Goal: Information Seeking & Learning: Learn about a topic

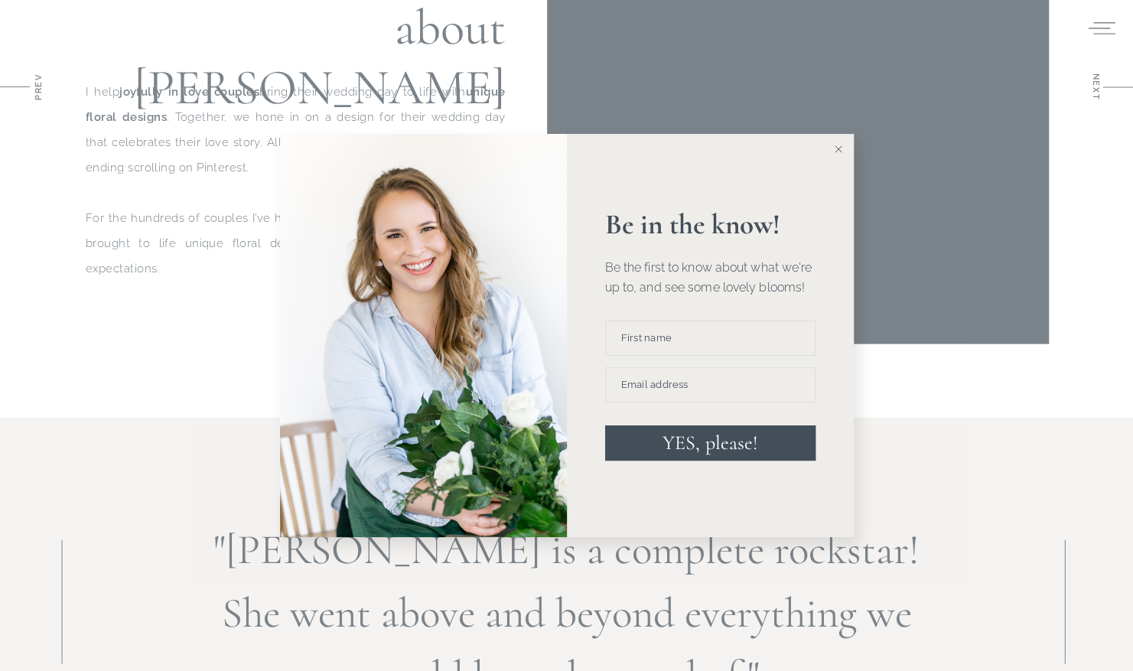
scroll to position [1674, 0]
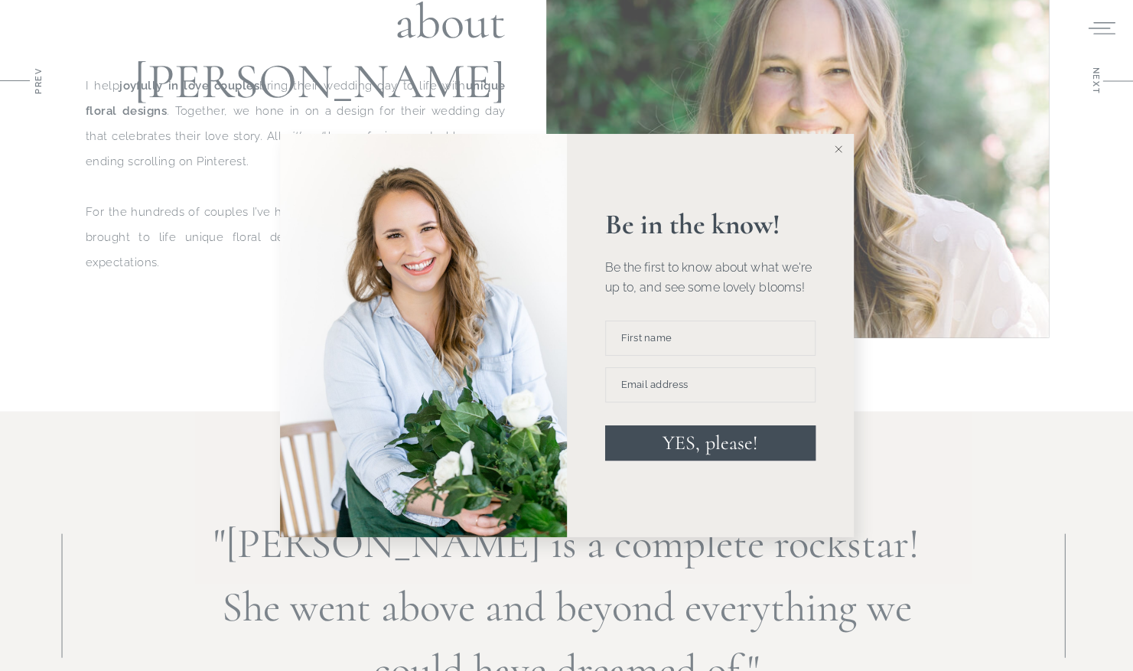
click at [841, 137] on button at bounding box center [838, 149] width 31 height 31
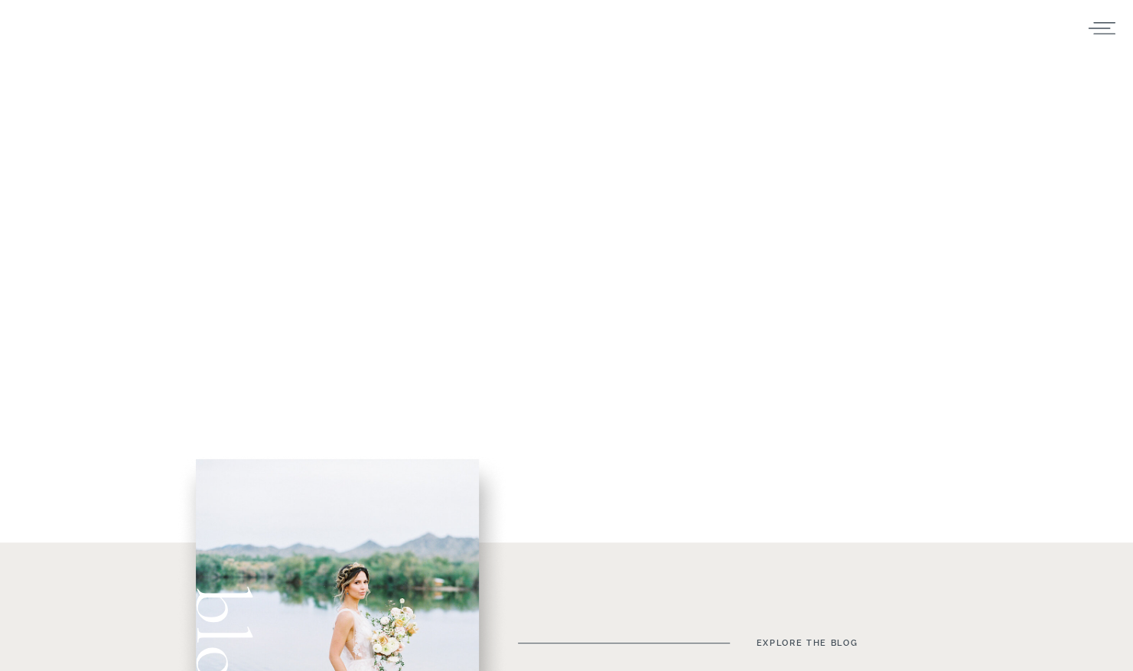
scroll to position [0, 0]
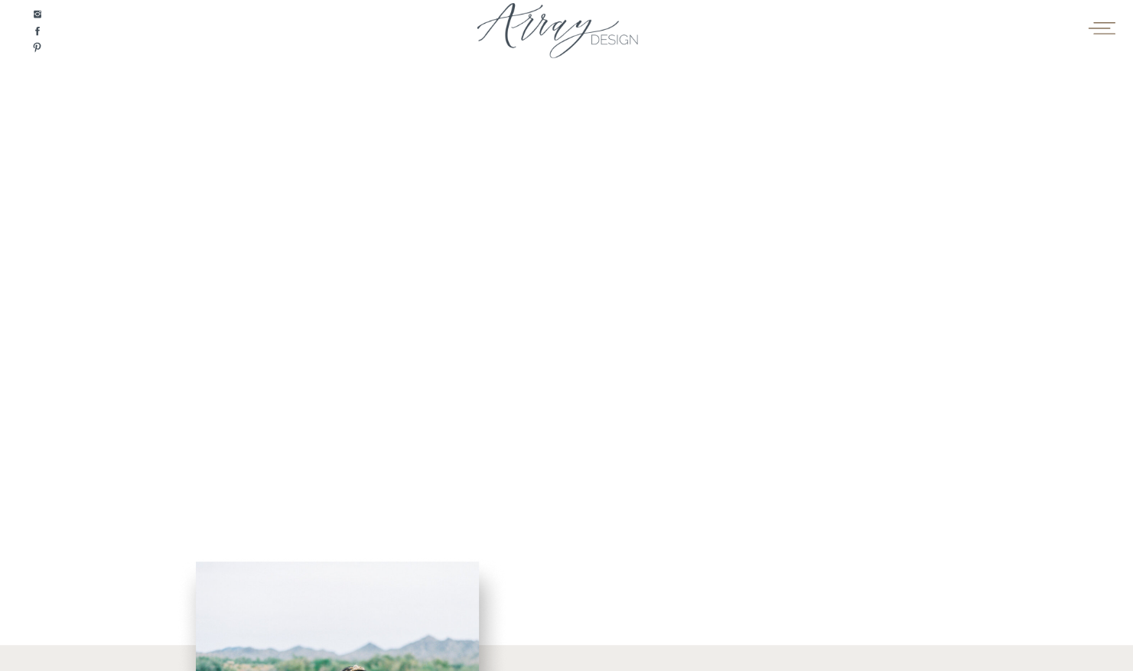
click at [1094, 28] on icon at bounding box center [1101, 27] width 30 height 23
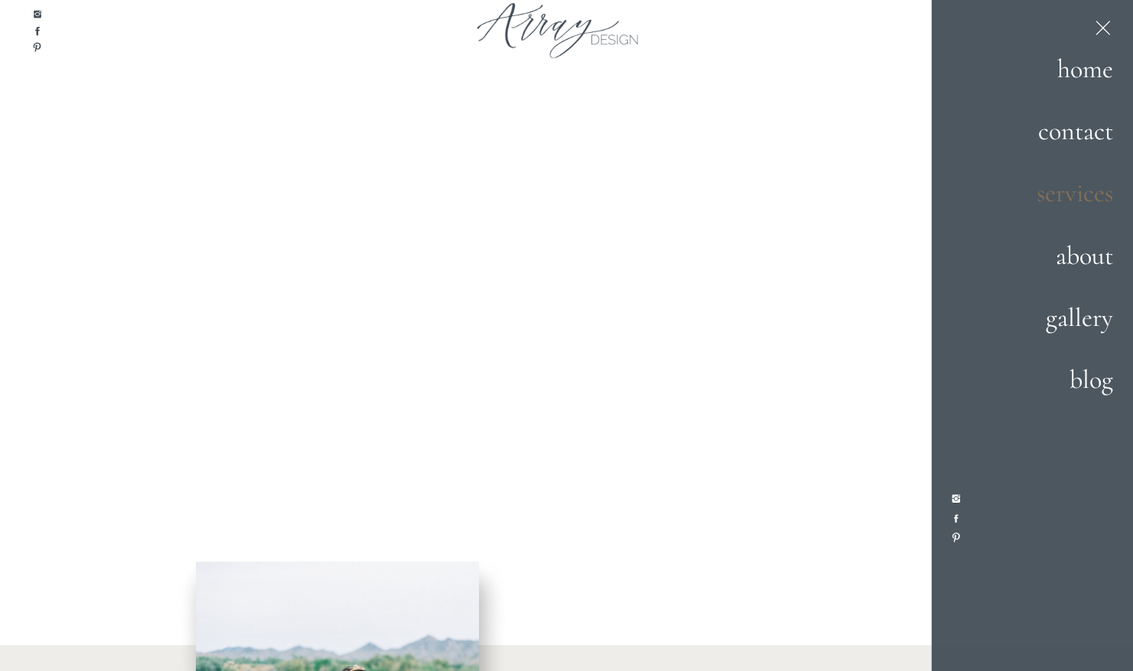
click at [1105, 194] on h2 "services" at bounding box center [1059, 193] width 107 height 41
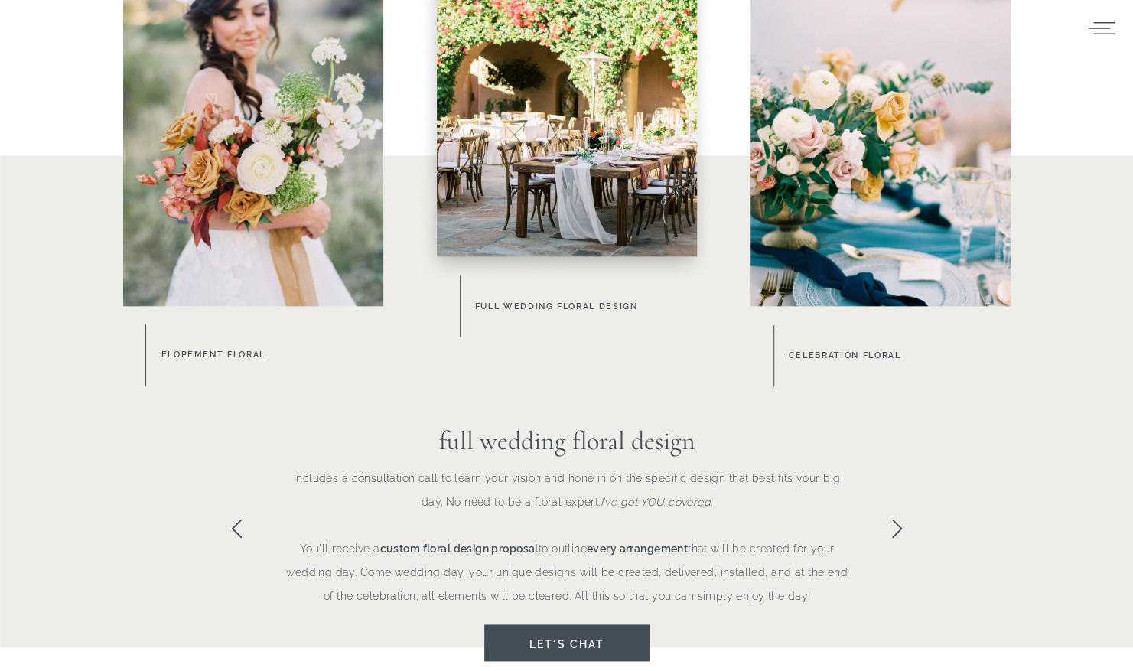
scroll to position [883, 0]
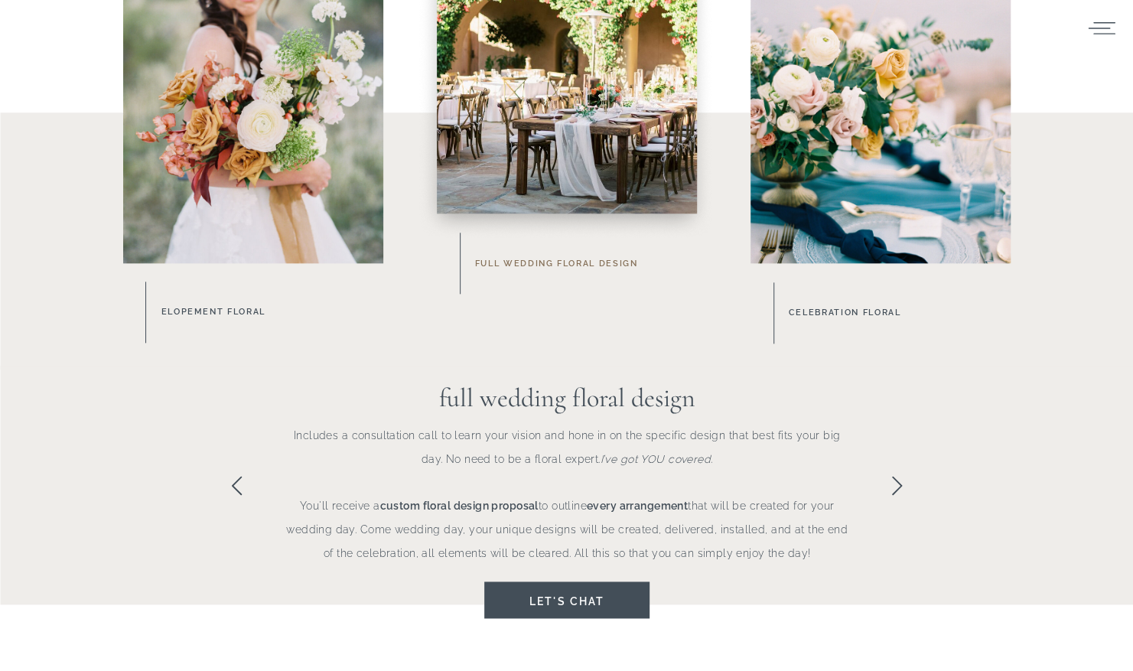
click at [605, 268] on h3 "Full Wedding Floral Design" at bounding box center [595, 263] width 241 height 16
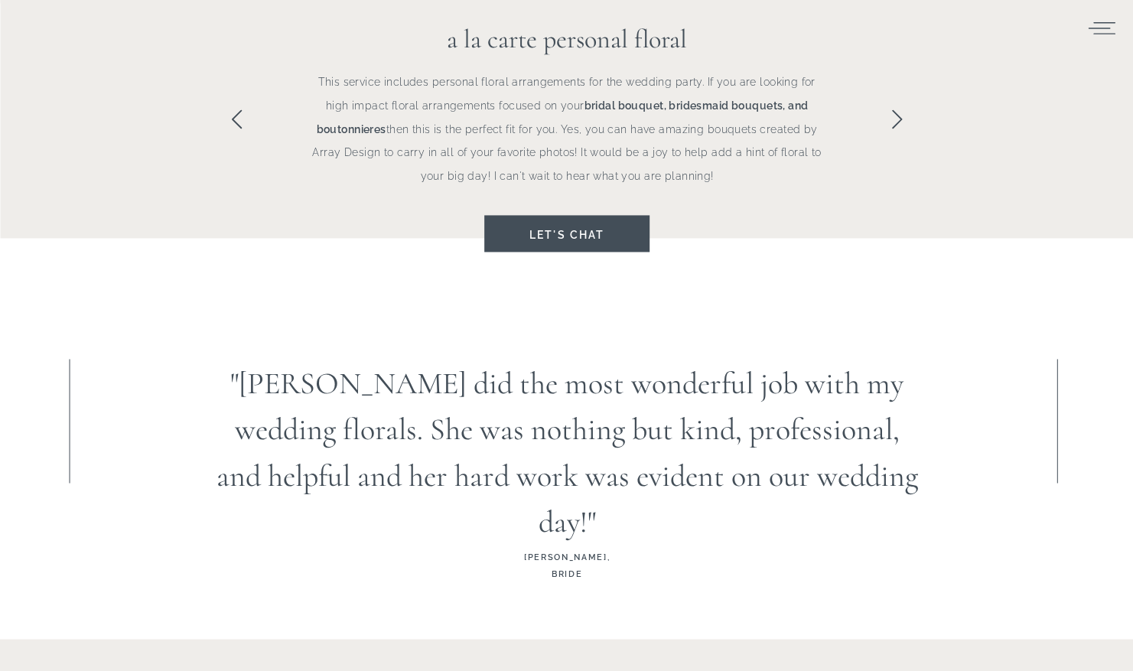
scroll to position [1251, 0]
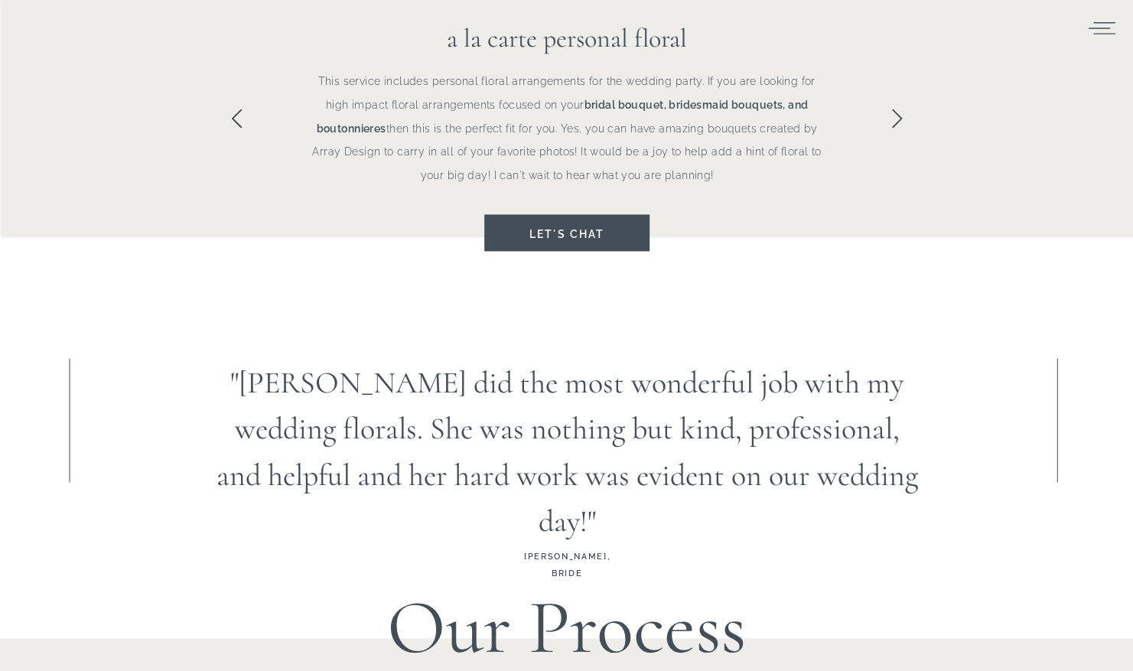
click at [897, 118] on icon at bounding box center [897, 118] width 22 height 22
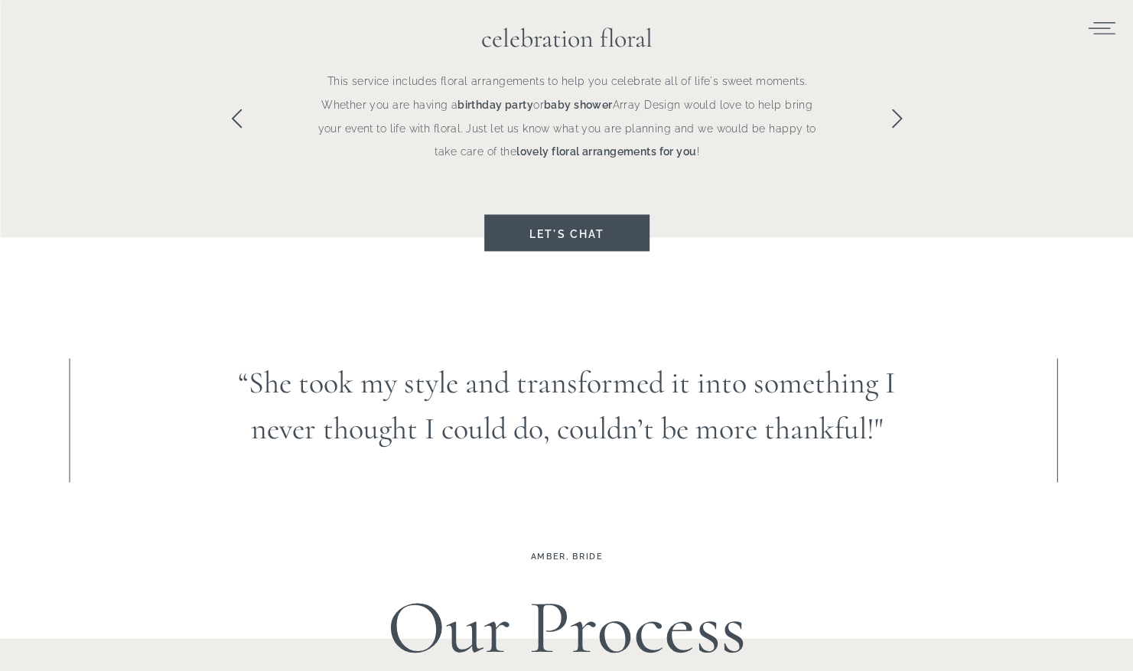
click at [897, 118] on icon at bounding box center [897, 118] width 22 height 22
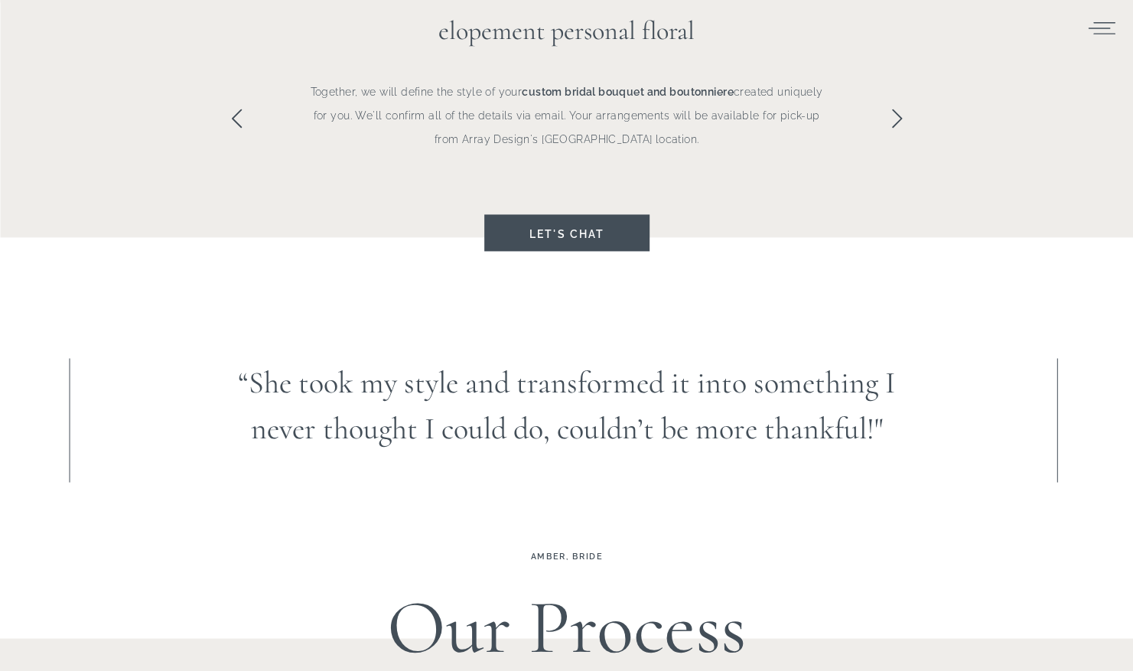
click at [897, 118] on icon at bounding box center [897, 118] width 22 height 22
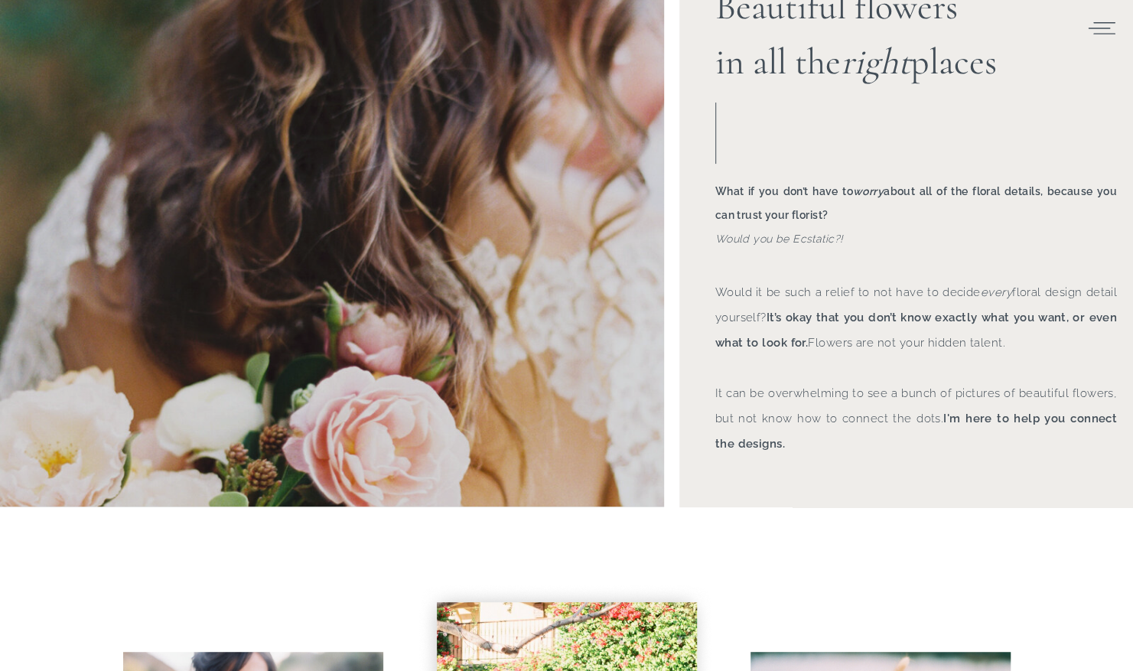
scroll to position [0, 0]
